Goal: Complete application form

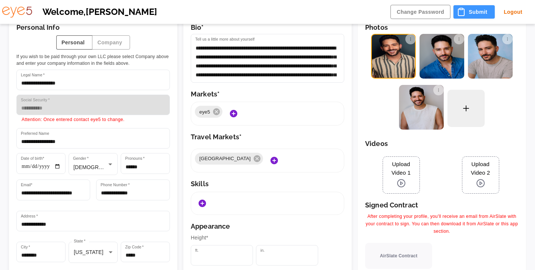
scroll to position [45, 0]
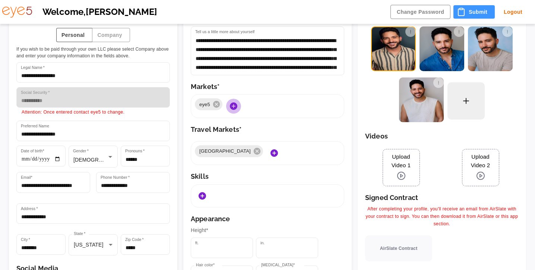
click at [234, 107] on icon "Add Markets" at bounding box center [233, 105] width 7 height 7
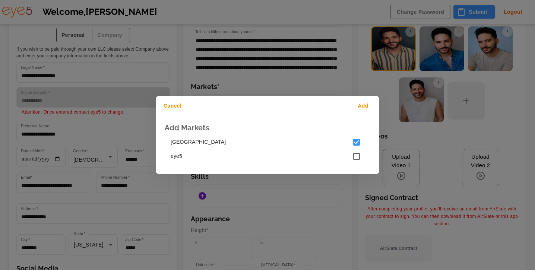
click at [369, 101] on button "Add" at bounding box center [364, 106] width 24 height 14
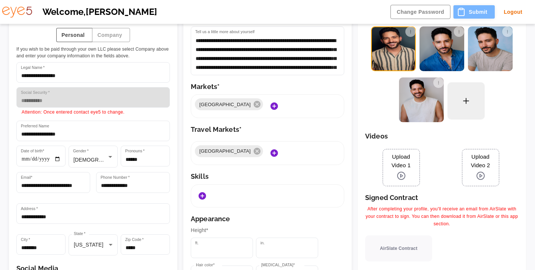
click at [475, 10] on button "Submit" at bounding box center [473, 12] width 41 height 14
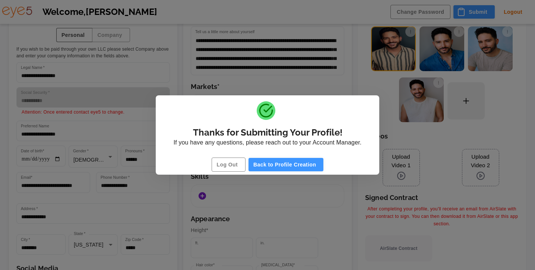
click at [280, 165] on button "Back to Profile Creation" at bounding box center [285, 165] width 75 height 14
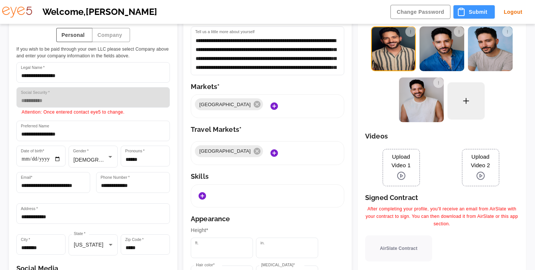
scroll to position [53, 0]
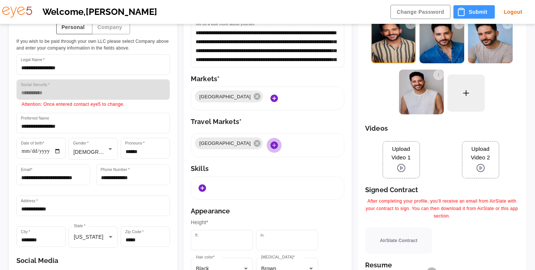
click at [270, 145] on icon "Add Markets" at bounding box center [273, 145] width 7 height 7
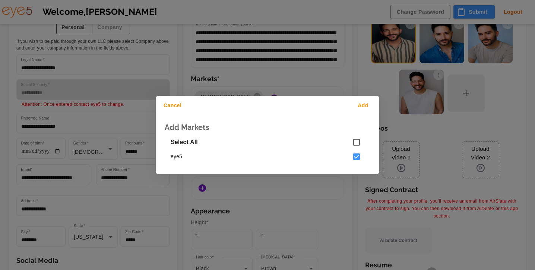
click at [366, 107] on button "Add" at bounding box center [364, 106] width 24 height 14
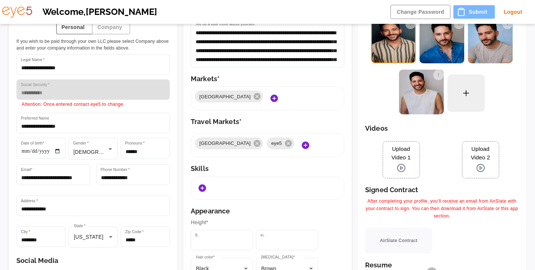
click at [473, 14] on button "Submit" at bounding box center [473, 12] width 41 height 14
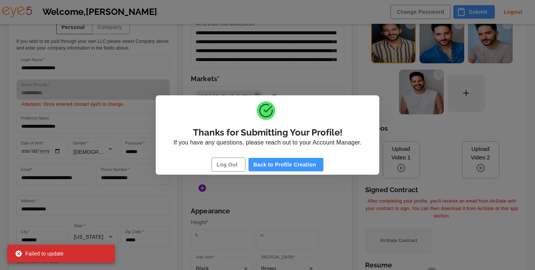
click at [288, 161] on button "Back to Profile Creation" at bounding box center [285, 165] width 75 height 14
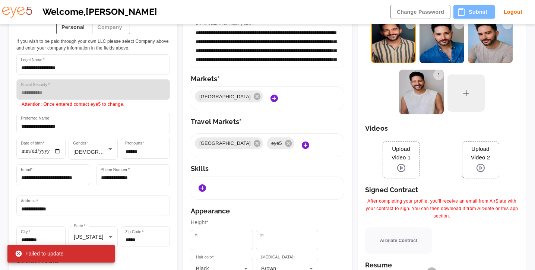
click at [471, 13] on button "Submit" at bounding box center [473, 12] width 41 height 14
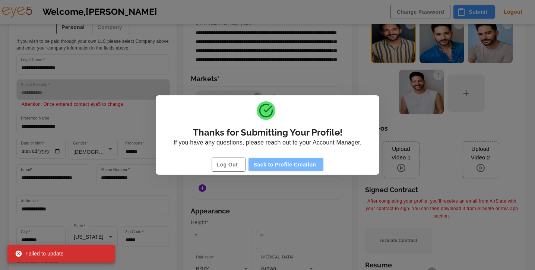
click at [289, 165] on button "Back to Profile Creation" at bounding box center [285, 165] width 75 height 14
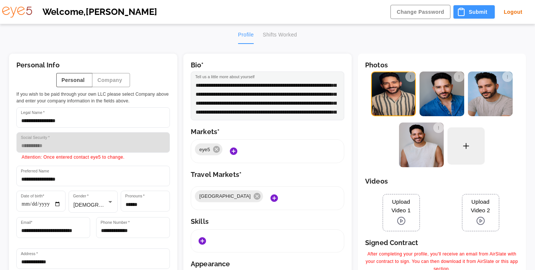
scroll to position [50, 0]
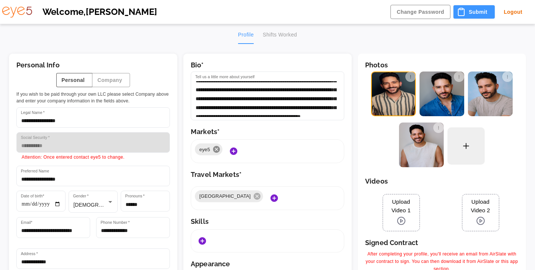
click at [218, 149] on icon at bounding box center [216, 149] width 7 height 7
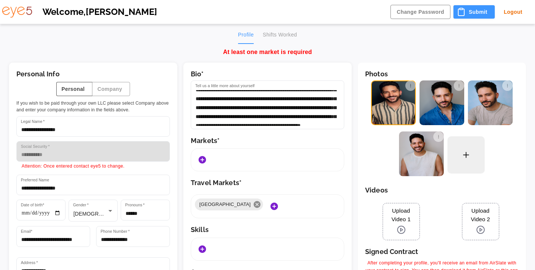
click at [254, 203] on icon at bounding box center [257, 204] width 7 height 7
click at [204, 153] on button "Add Markets" at bounding box center [202, 159] width 15 height 15
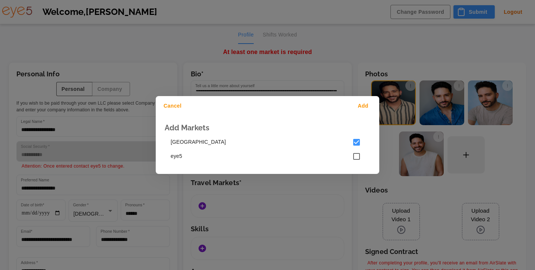
click at [364, 106] on button "Add" at bounding box center [364, 106] width 24 height 14
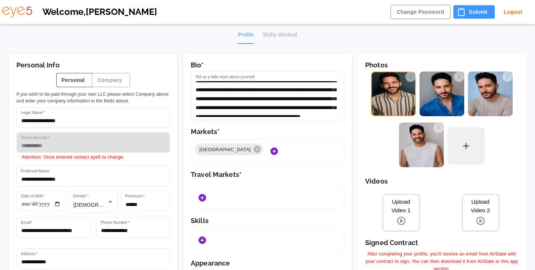
click at [206, 199] on icon "Add Markets" at bounding box center [202, 197] width 9 height 9
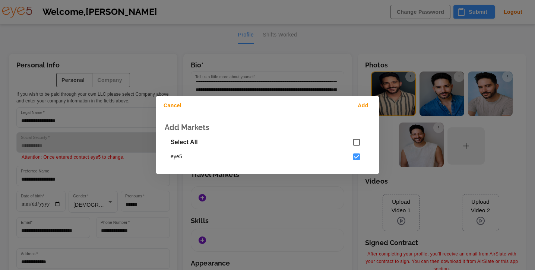
click at [365, 104] on button "Add" at bounding box center [364, 106] width 24 height 14
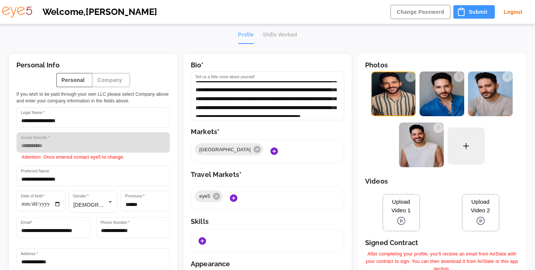
click at [483, 8] on button "Submit" at bounding box center [473, 12] width 41 height 14
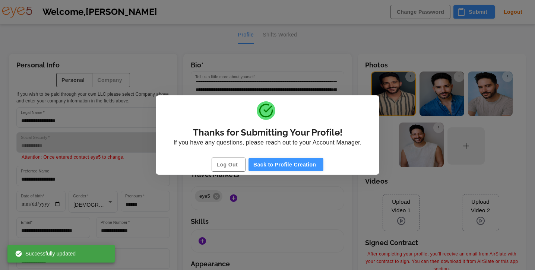
click at [307, 162] on button "Back to Profile Creation" at bounding box center [285, 165] width 75 height 14
